Goal: Task Accomplishment & Management: Manage account settings

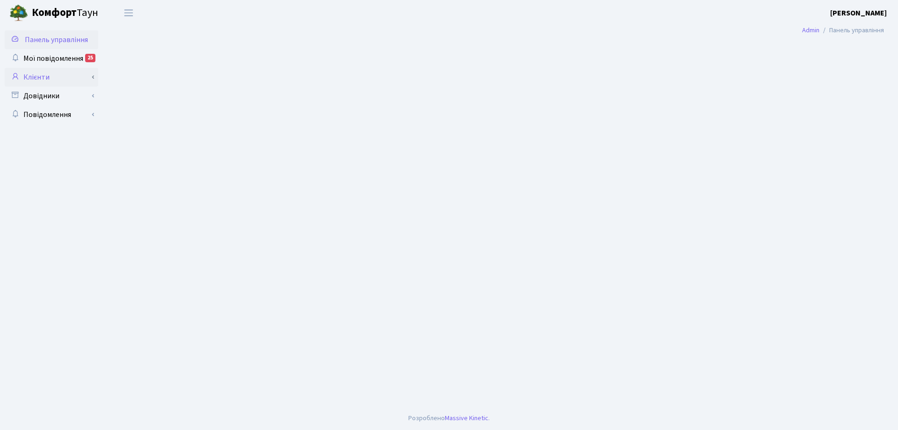
click at [46, 80] on link "Клієнти" at bounding box center [52, 77] width 94 height 19
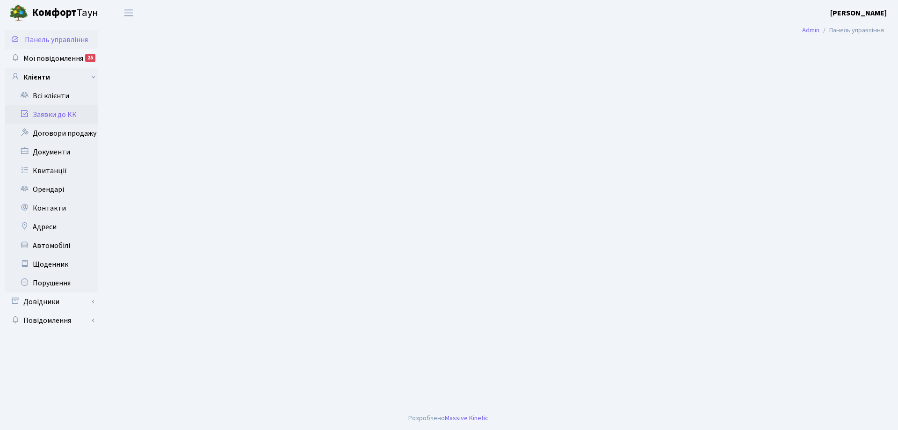
click at [52, 109] on link "Заявки до КК" at bounding box center [52, 114] width 94 height 19
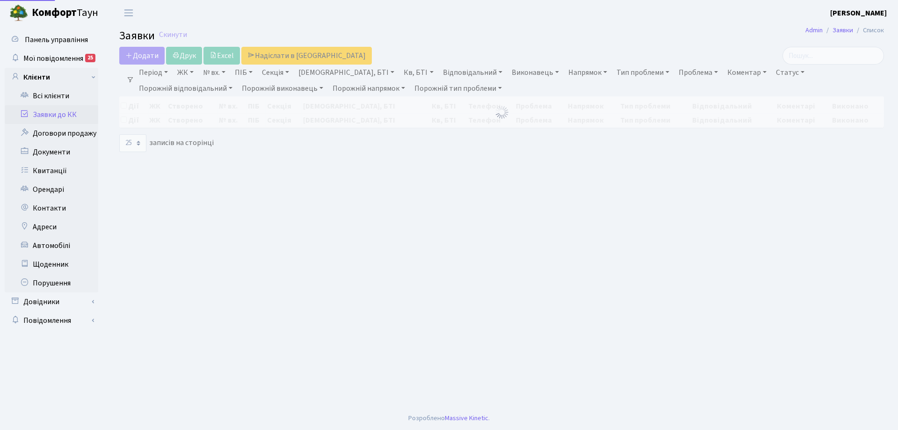
select select "25"
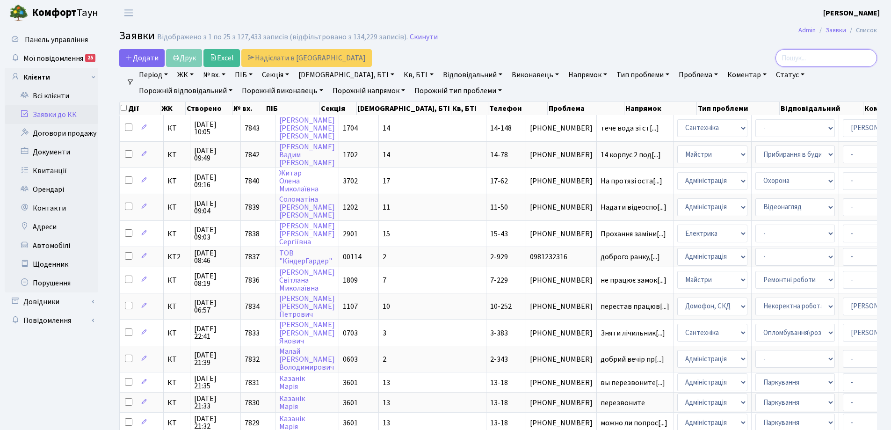
click at [805, 56] on input "search" at bounding box center [827, 58] width 102 height 18
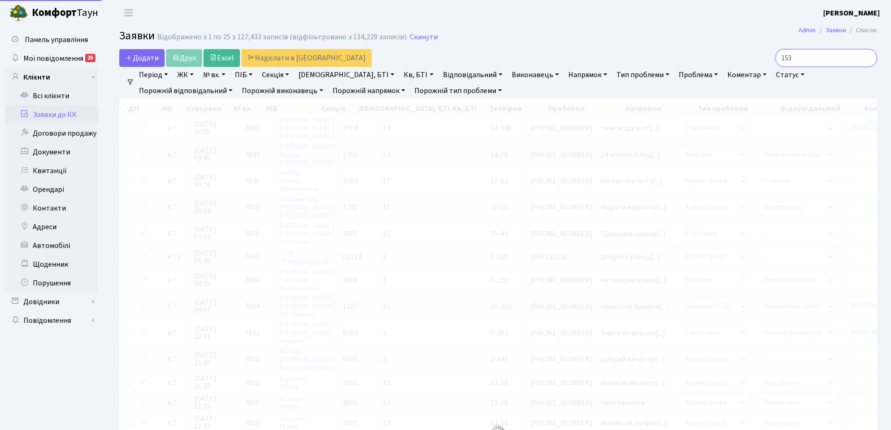
type input "153"
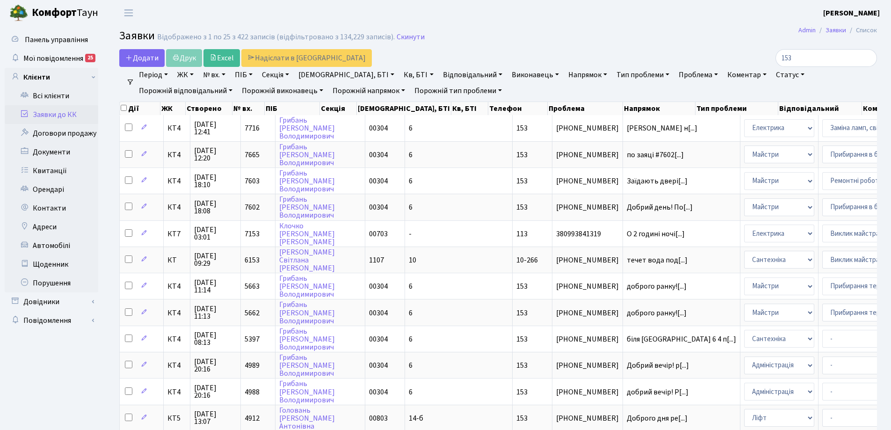
click at [411, 89] on link "Порожній тип проблеми" at bounding box center [458, 91] width 95 height 16
click at [869, 58] on input "153" at bounding box center [827, 58] width 102 height 18
click at [789, 57] on input "153" at bounding box center [827, 58] width 102 height 18
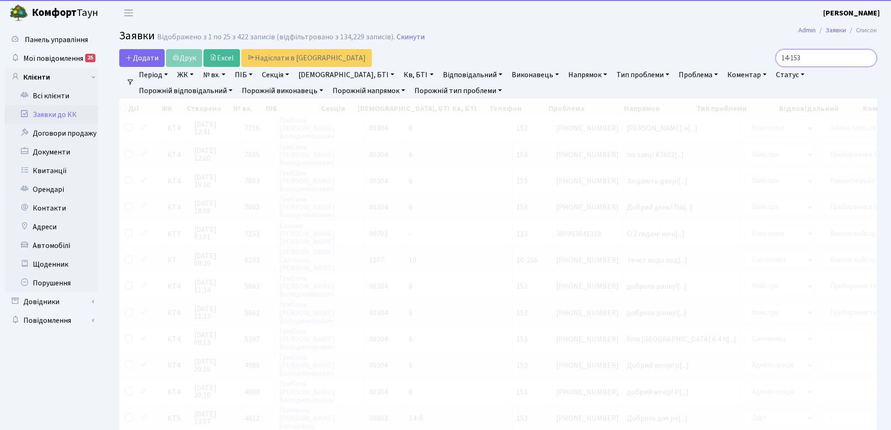
type input "14-153"
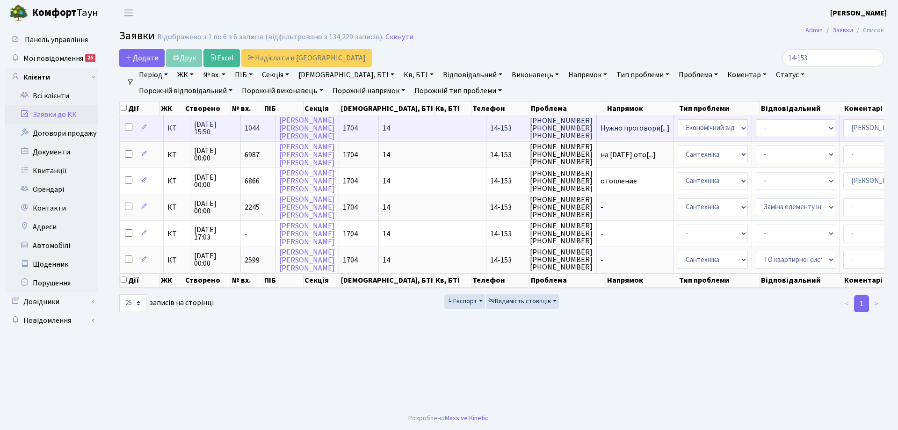
click at [172, 132] on span "КТ" at bounding box center [177, 127] width 19 height 7
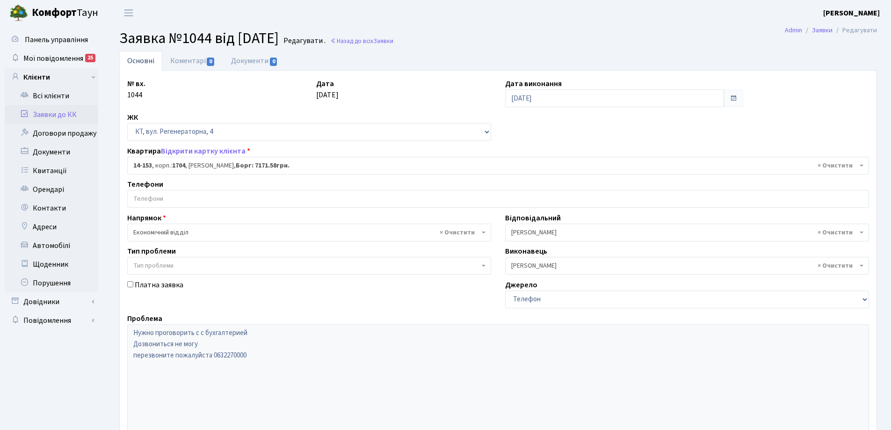
select select "7530"
click at [179, 168] on b "1704" at bounding box center [178, 165] width 13 height 9
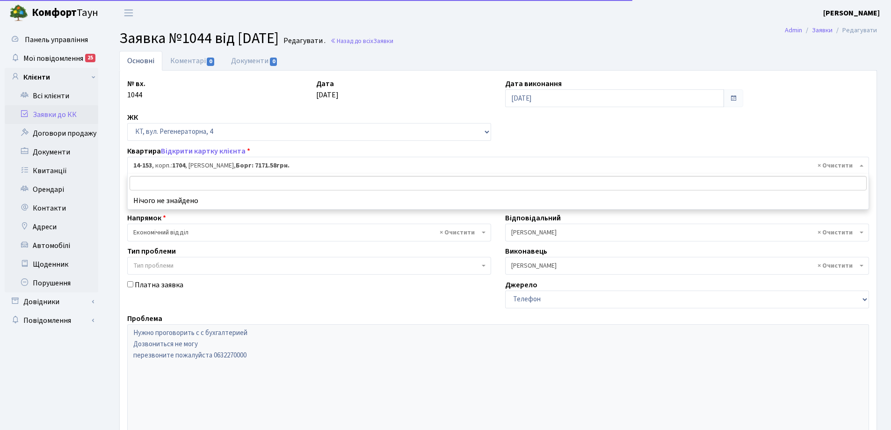
click at [179, 168] on b "1704" at bounding box center [178, 165] width 13 height 9
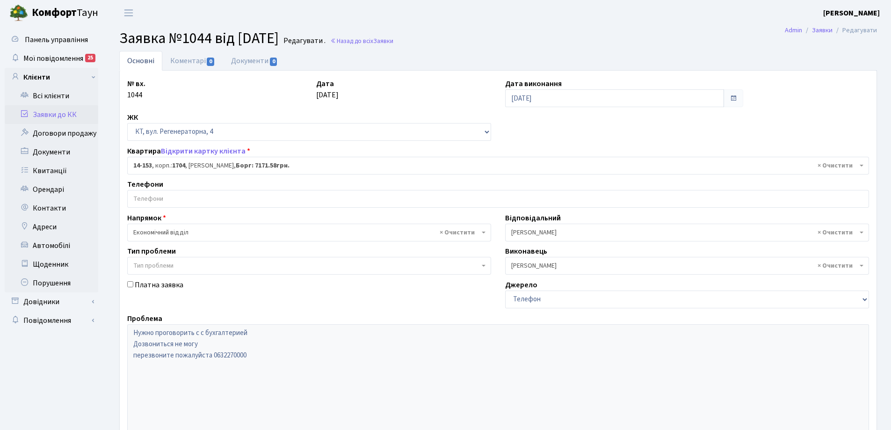
click at [174, 197] on input "search" at bounding box center [498, 198] width 741 height 17
click at [66, 94] on link "Всі клієнти" at bounding box center [52, 96] width 94 height 19
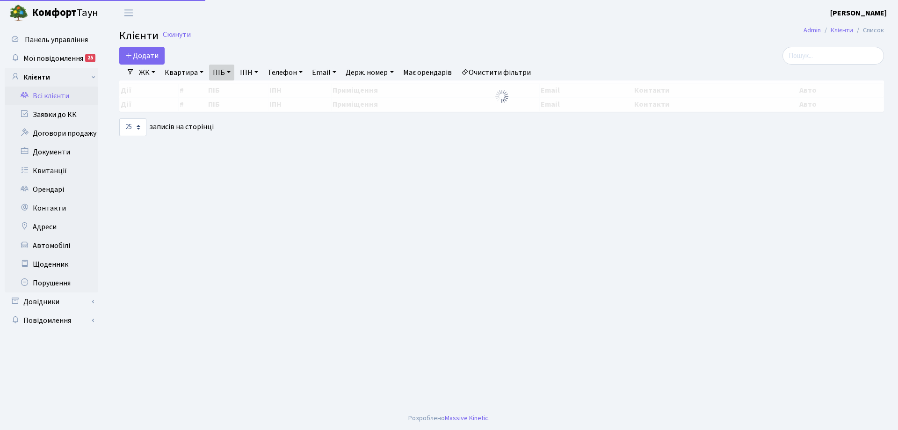
select select "25"
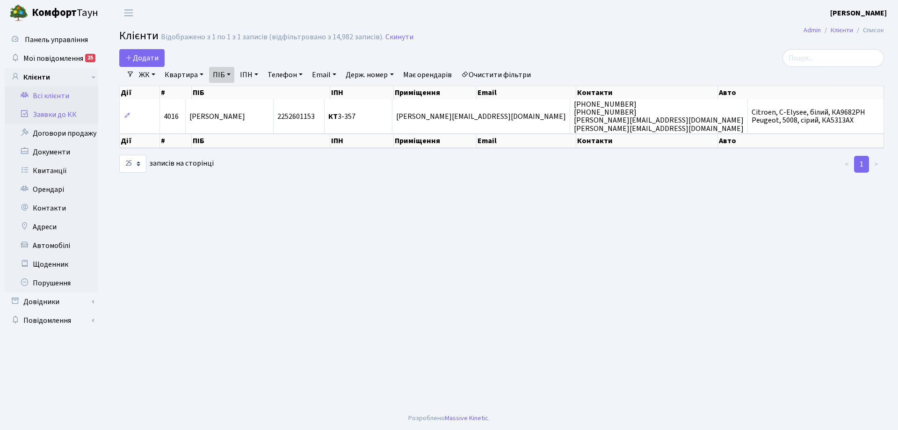
click at [80, 110] on link "Заявки до КК" at bounding box center [52, 114] width 94 height 19
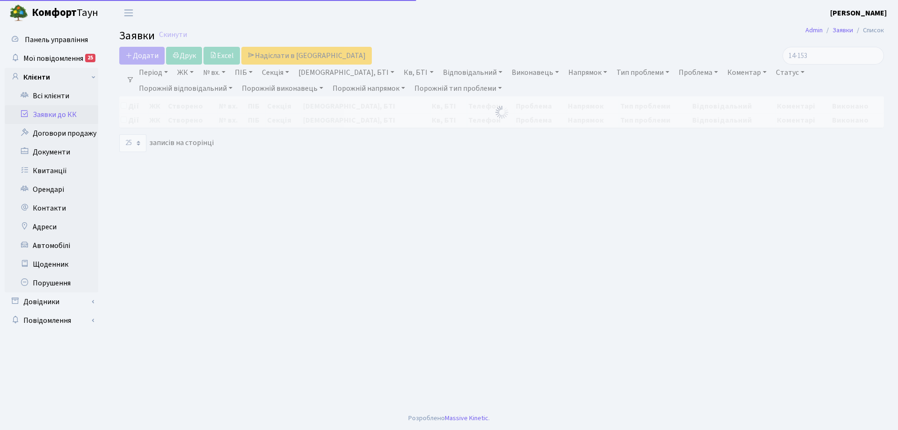
select select "25"
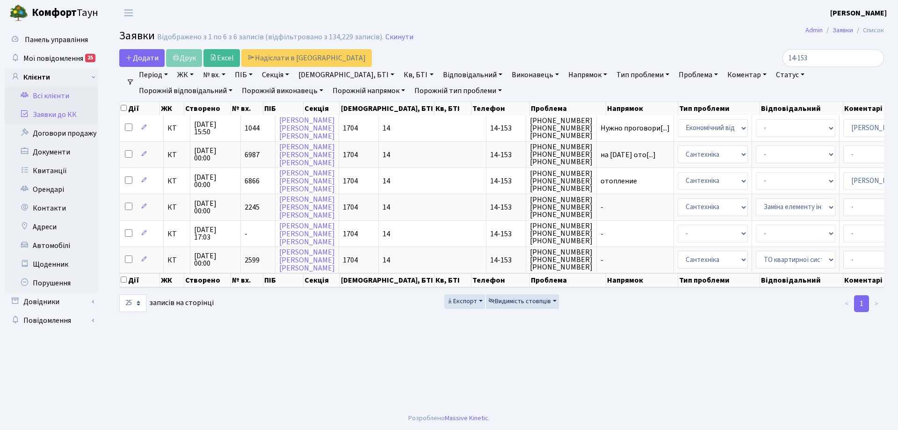
click at [66, 95] on link "Всі клієнти" at bounding box center [52, 96] width 94 height 19
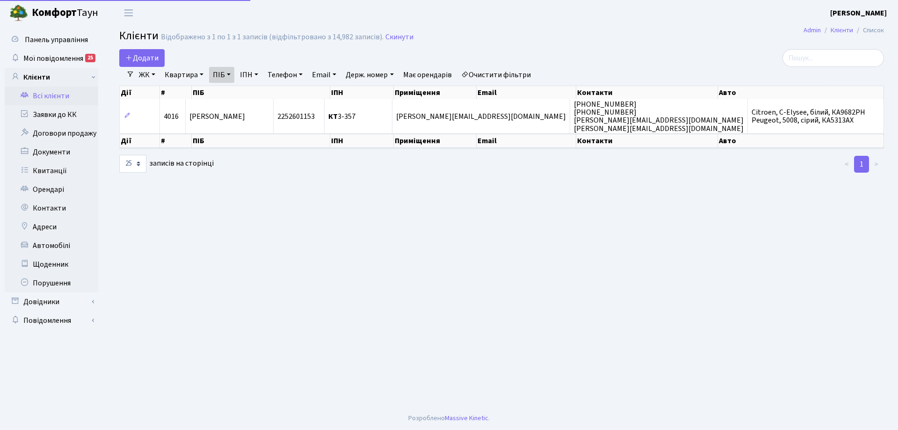
select select "25"
click at [65, 118] on link "Заявки до КК" at bounding box center [52, 114] width 94 height 19
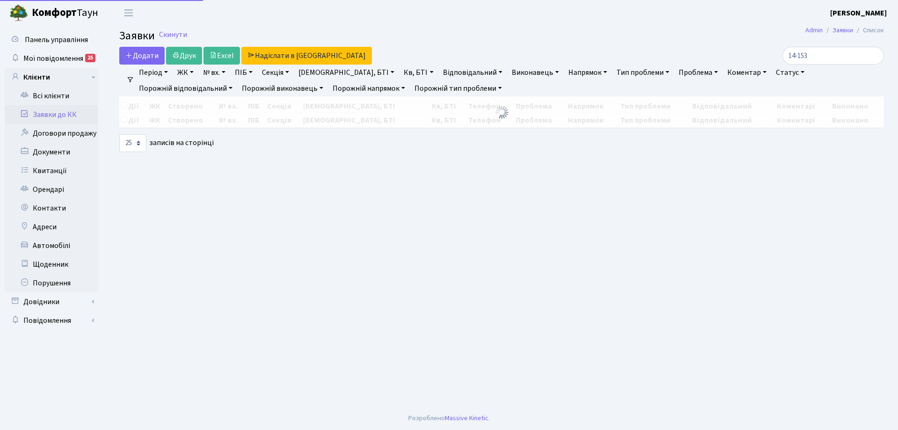
select select "25"
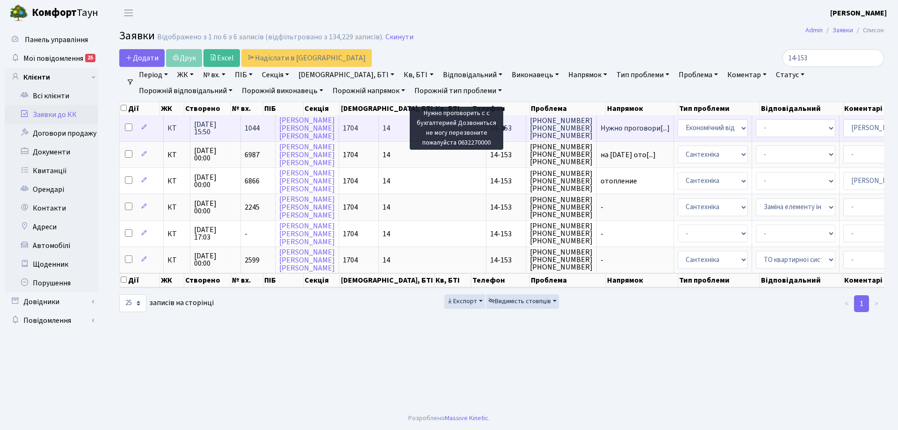
click at [601, 129] on span "Нужно проговори[...]" at bounding box center [635, 128] width 69 height 10
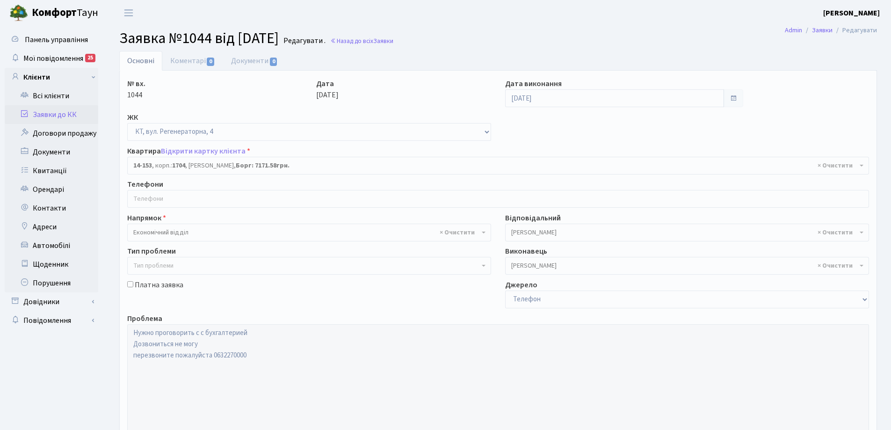
select select "7530"
click at [219, 152] on link "Відкрити картку клієнта" at bounding box center [203, 151] width 85 height 10
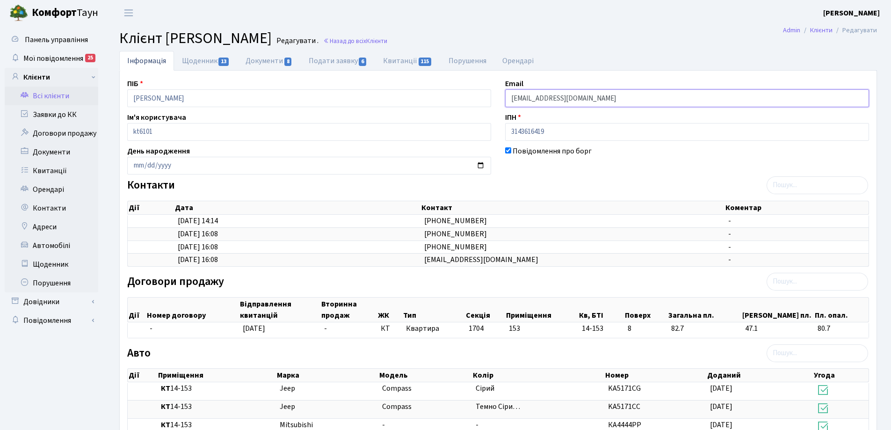
drag, startPoint x: 646, startPoint y: 94, endPoint x: 500, endPoint y: 100, distance: 146.6
click at [500, 100] on div "Email [EMAIL_ADDRESS][DOMAIN_NAME]" at bounding box center [687, 92] width 378 height 29
